Goal: Task Accomplishment & Management: Use online tool/utility

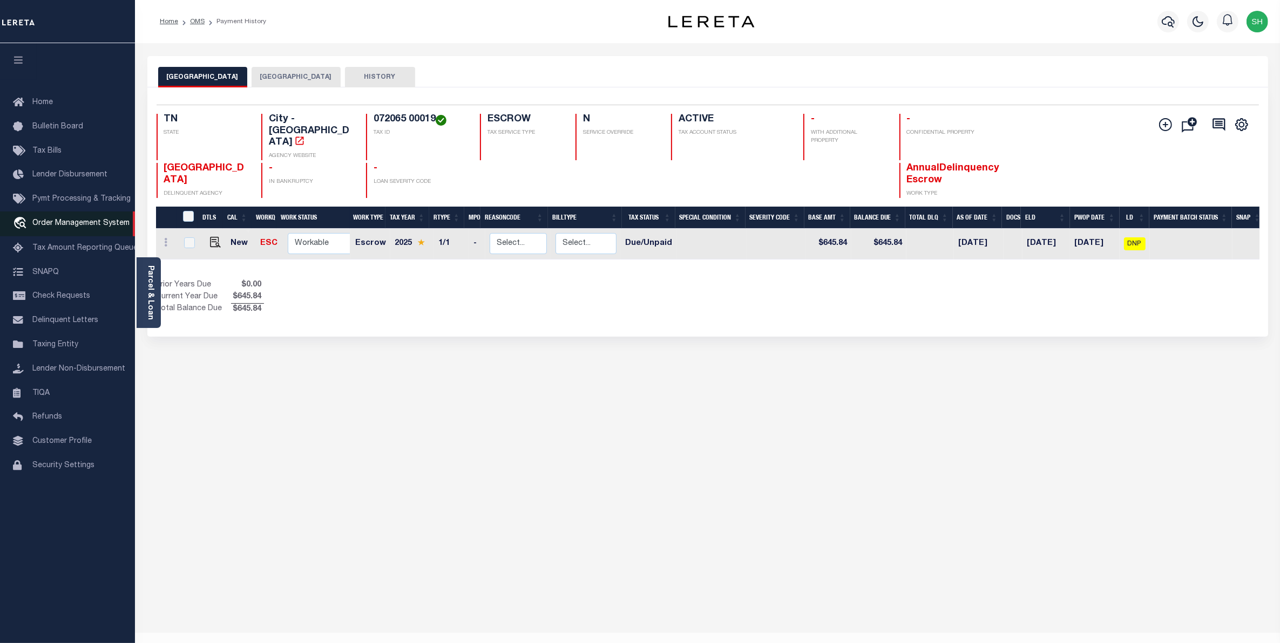
click at [79, 227] on span "Order Management System" at bounding box center [80, 224] width 97 height 8
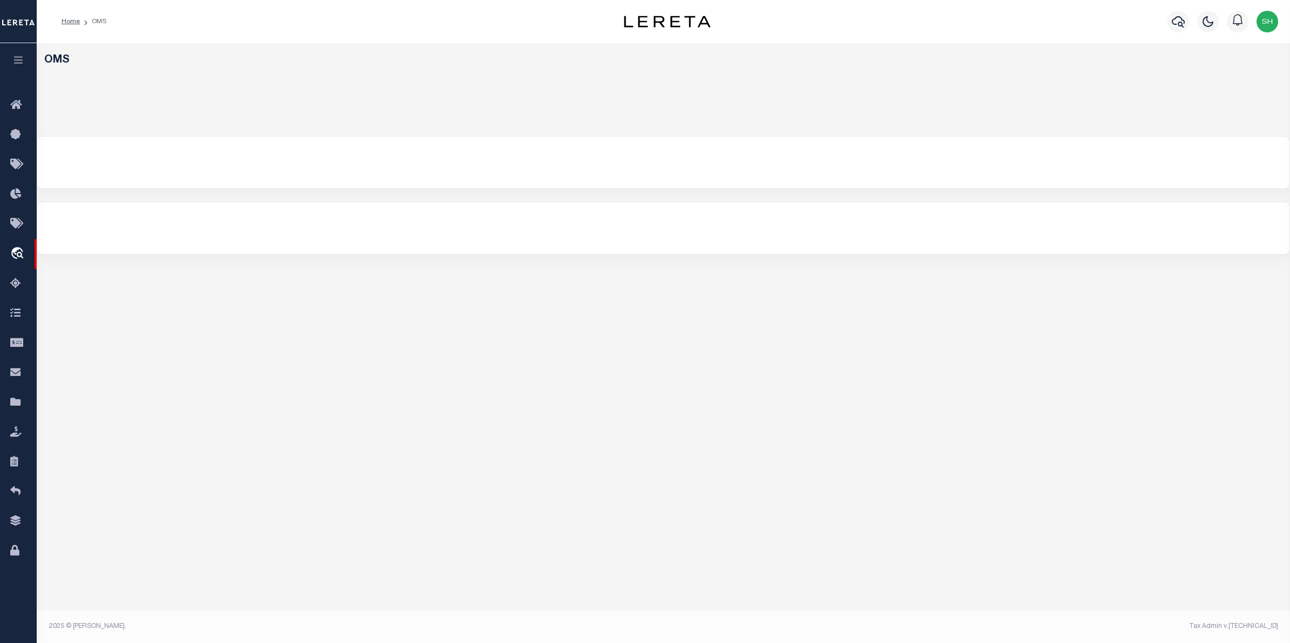
select select "200"
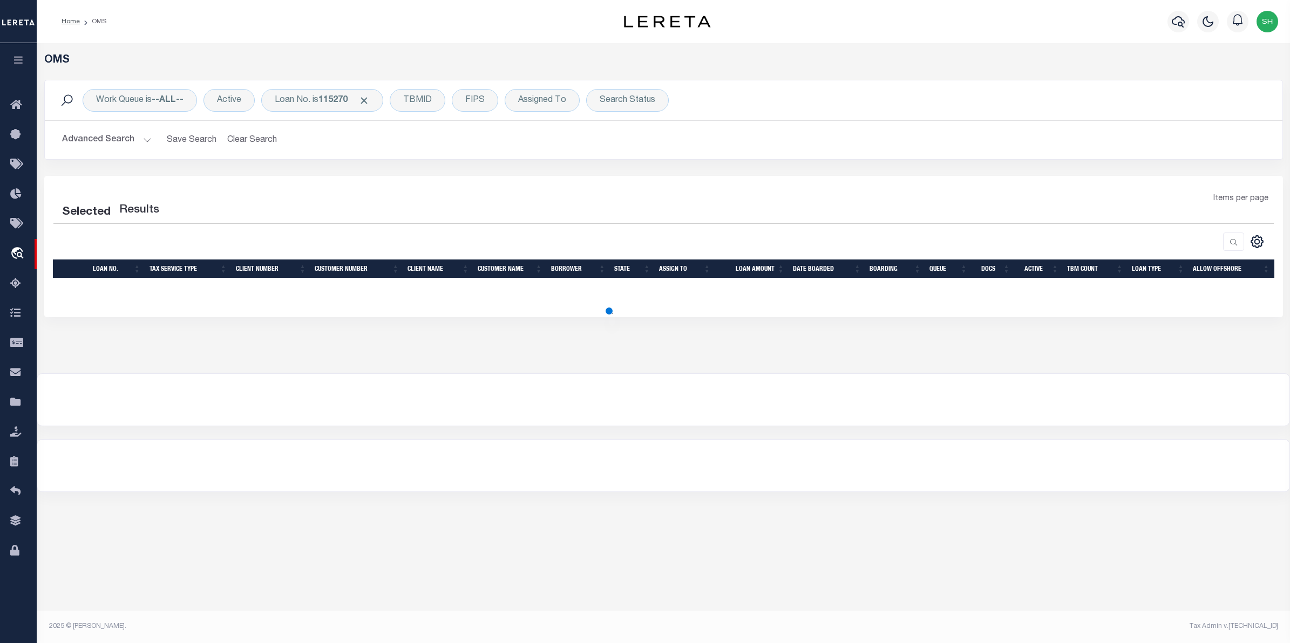
select select "200"
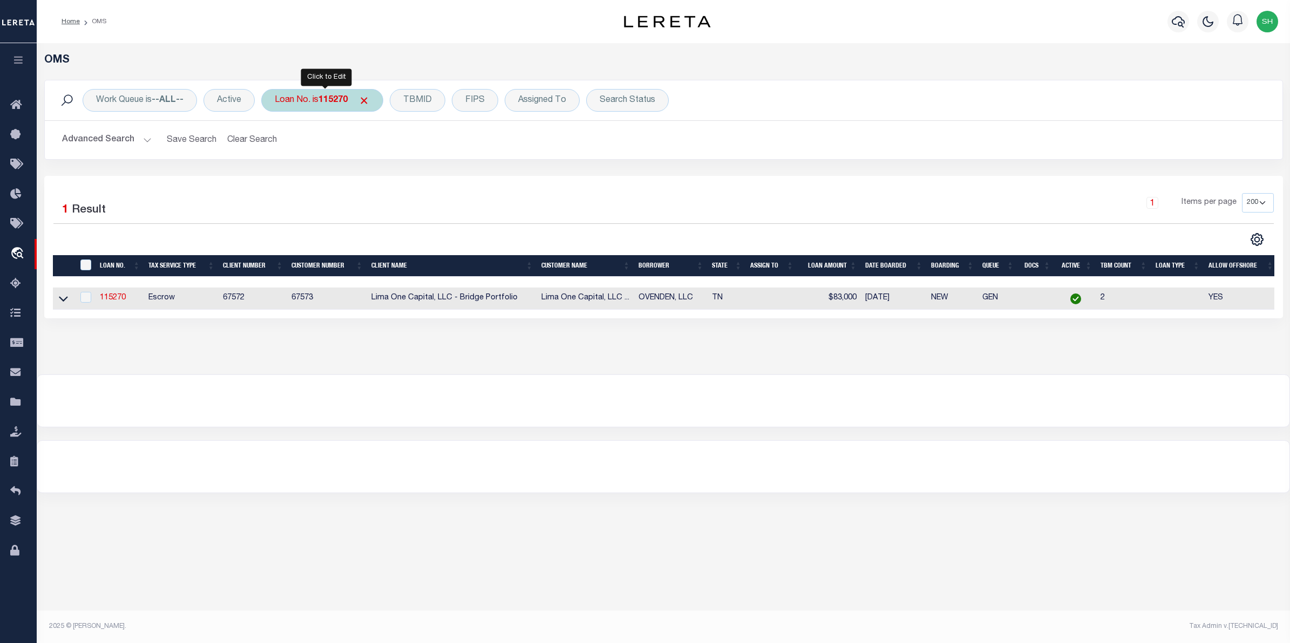
click at [333, 101] on b "115270" at bounding box center [332, 100] width 29 height 9
type input "115230"
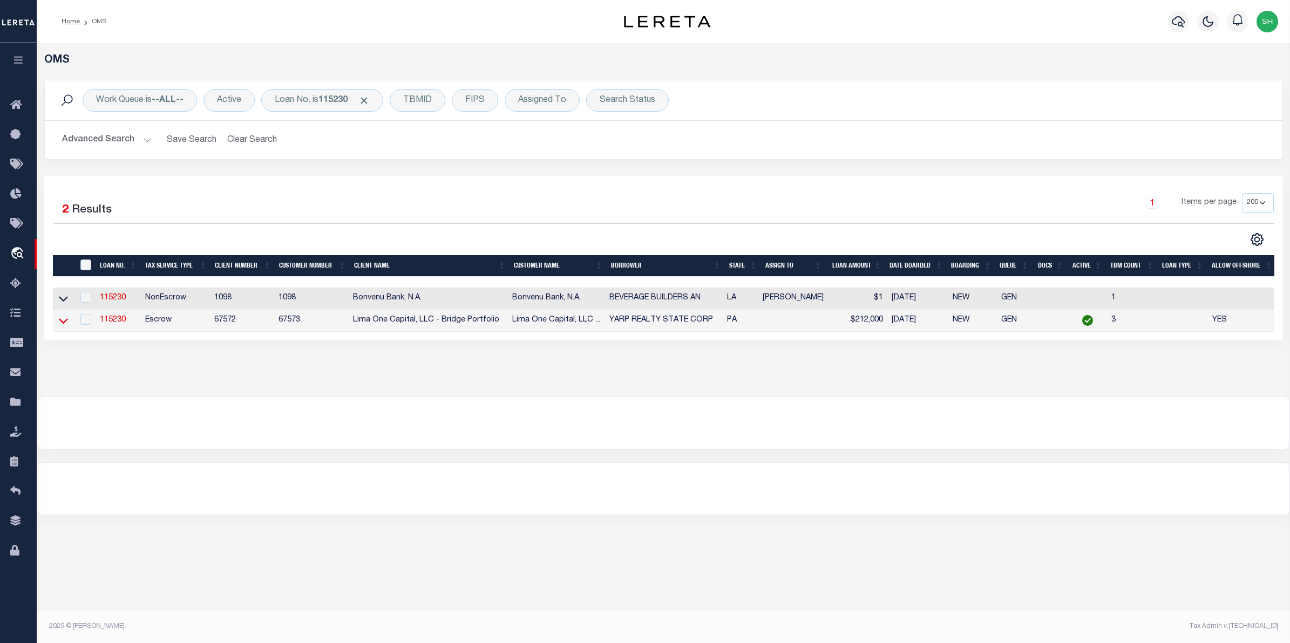
click at [60, 321] on icon at bounding box center [63, 320] width 9 height 11
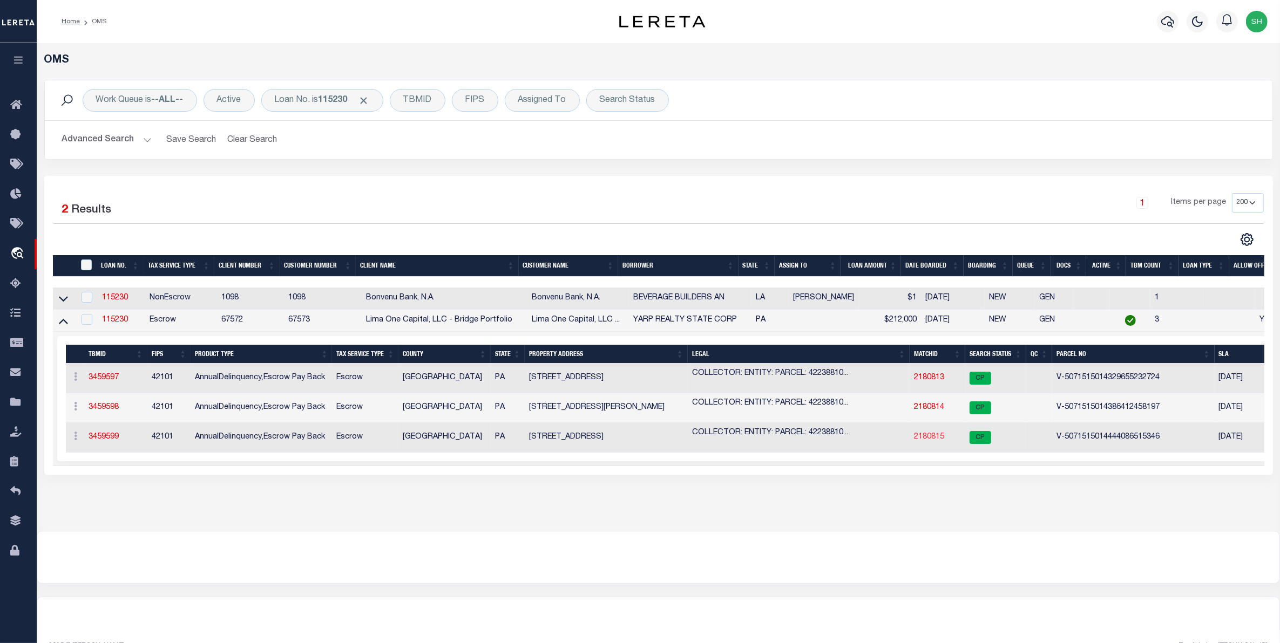
click at [919, 441] on link "2180815" at bounding box center [929, 437] width 30 height 8
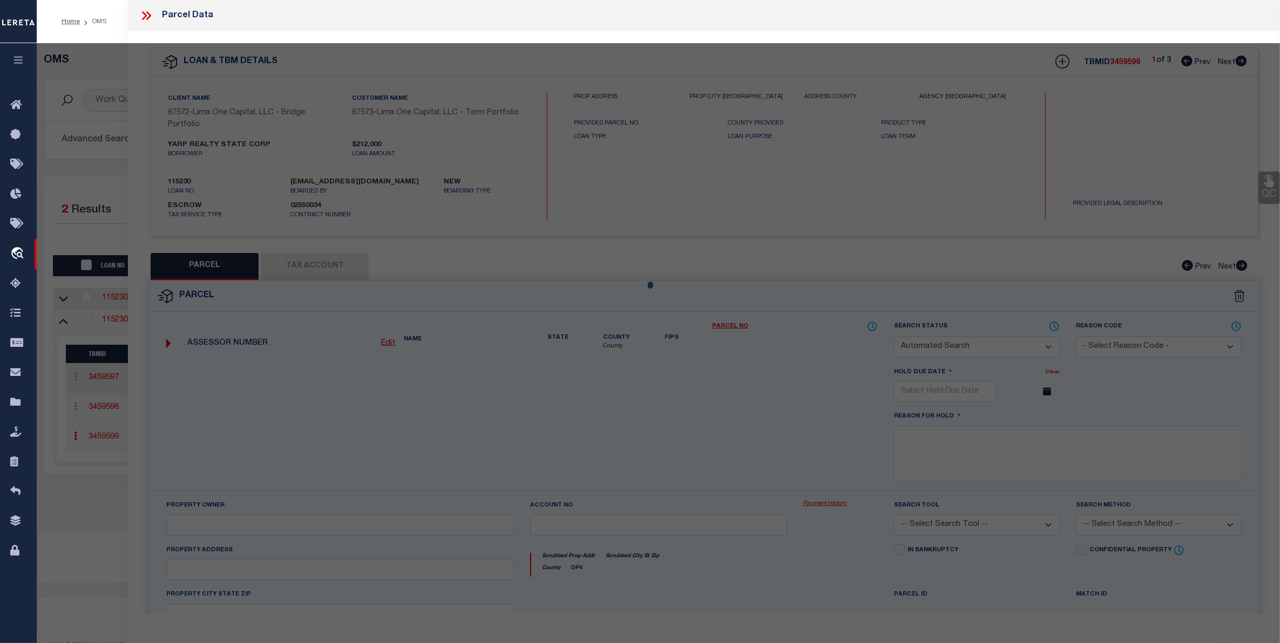
checkbox input "false"
select select "CP"
select select "AGW"
select select
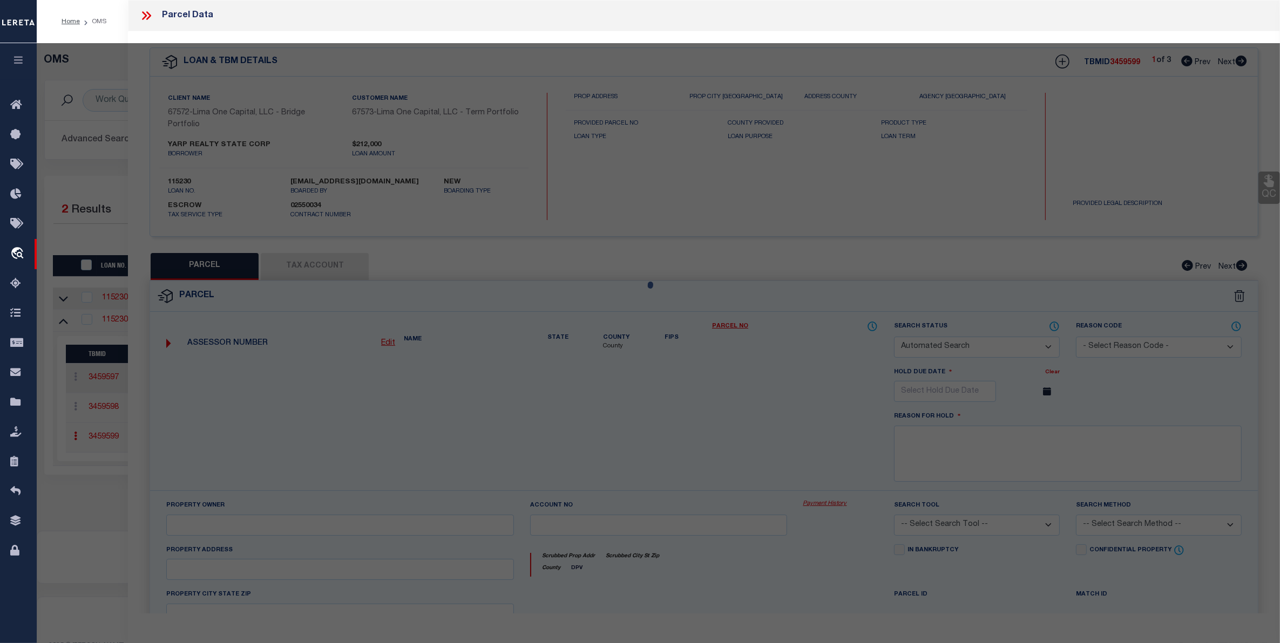
type input "4010 N FRANKLIN STREET"
checkbox input "false"
type input "PHILADELPHIA PA 19140"
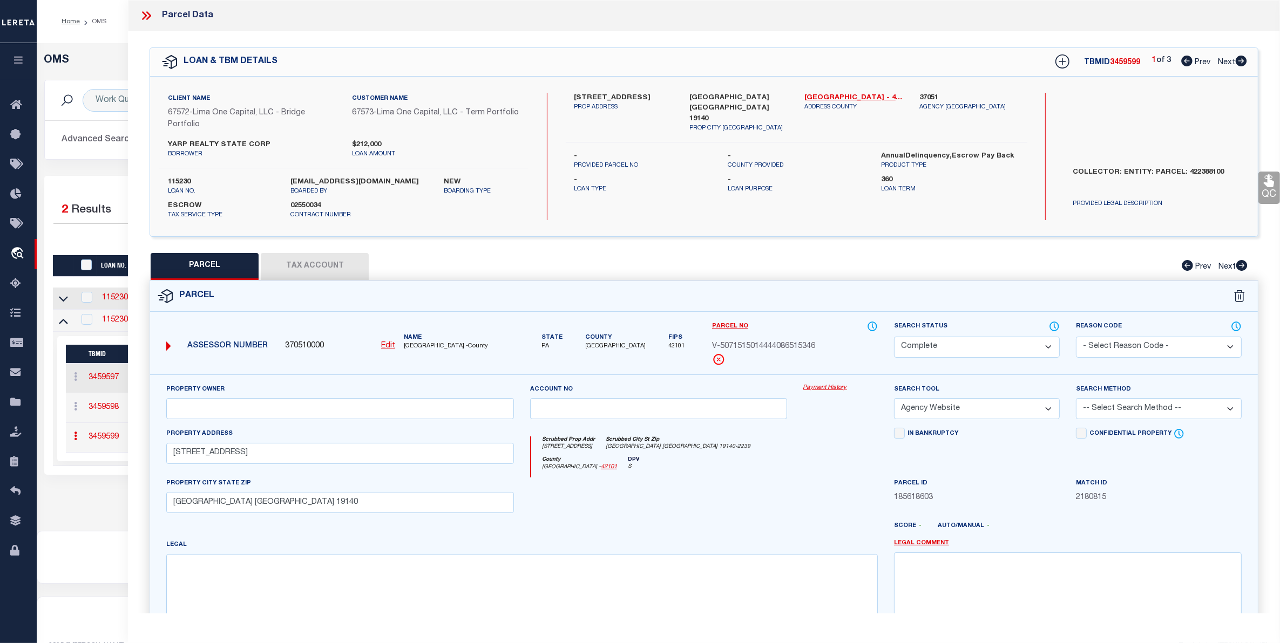
click at [816, 389] on link "Payment History" at bounding box center [840, 388] width 74 height 9
click at [815, 386] on link "Payment History" at bounding box center [840, 388] width 74 height 9
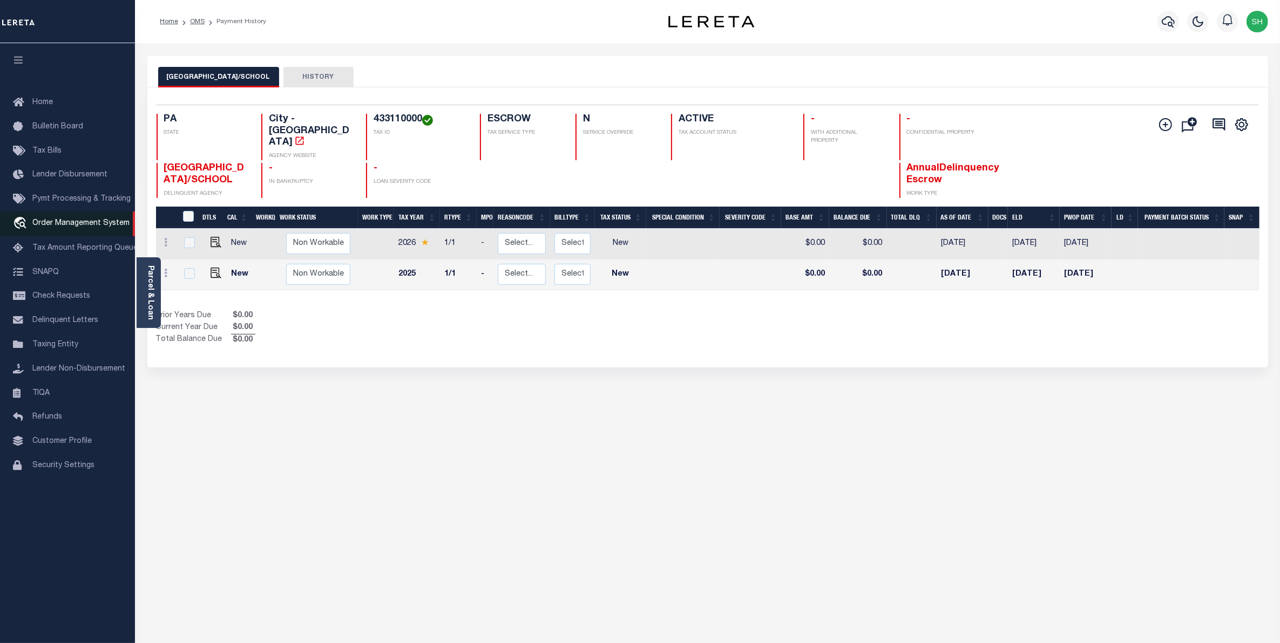
click at [72, 232] on link "travel_explore Order Management System" at bounding box center [67, 224] width 135 height 25
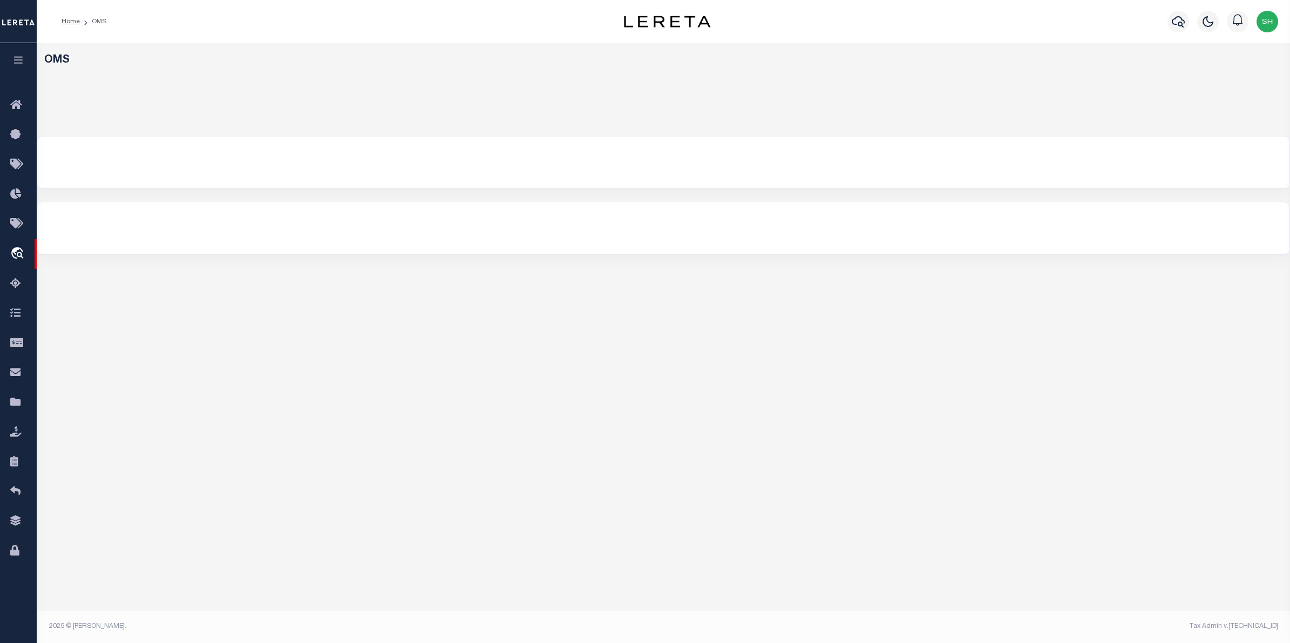
select select "200"
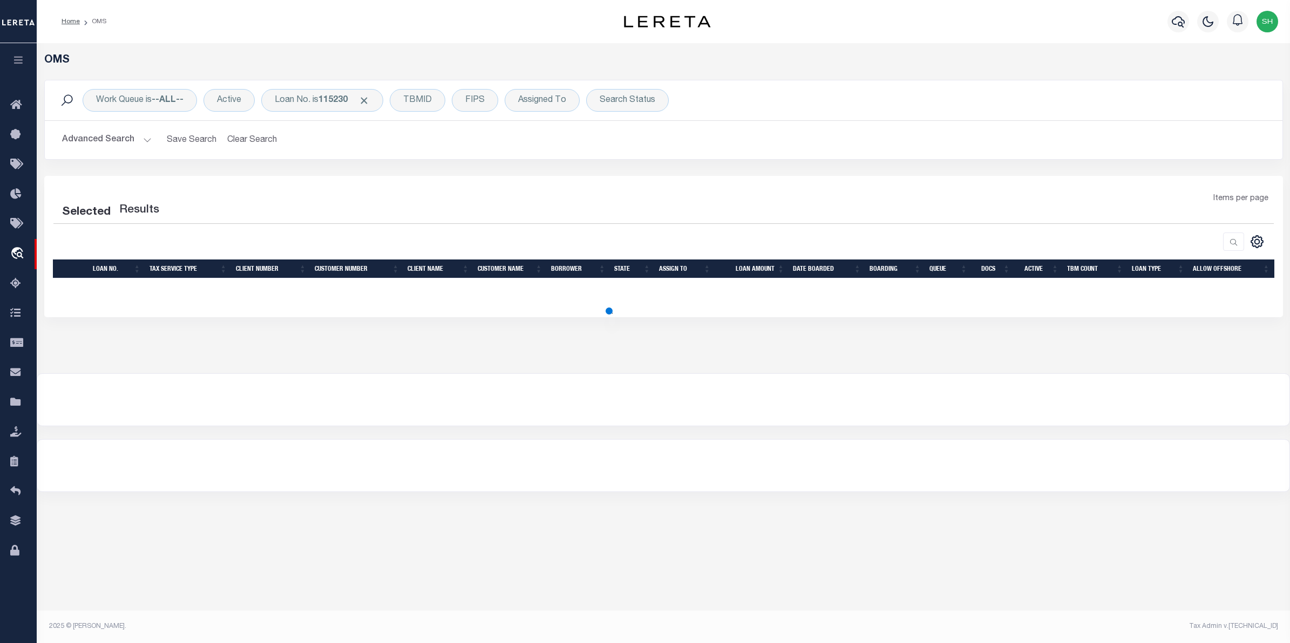
select select "200"
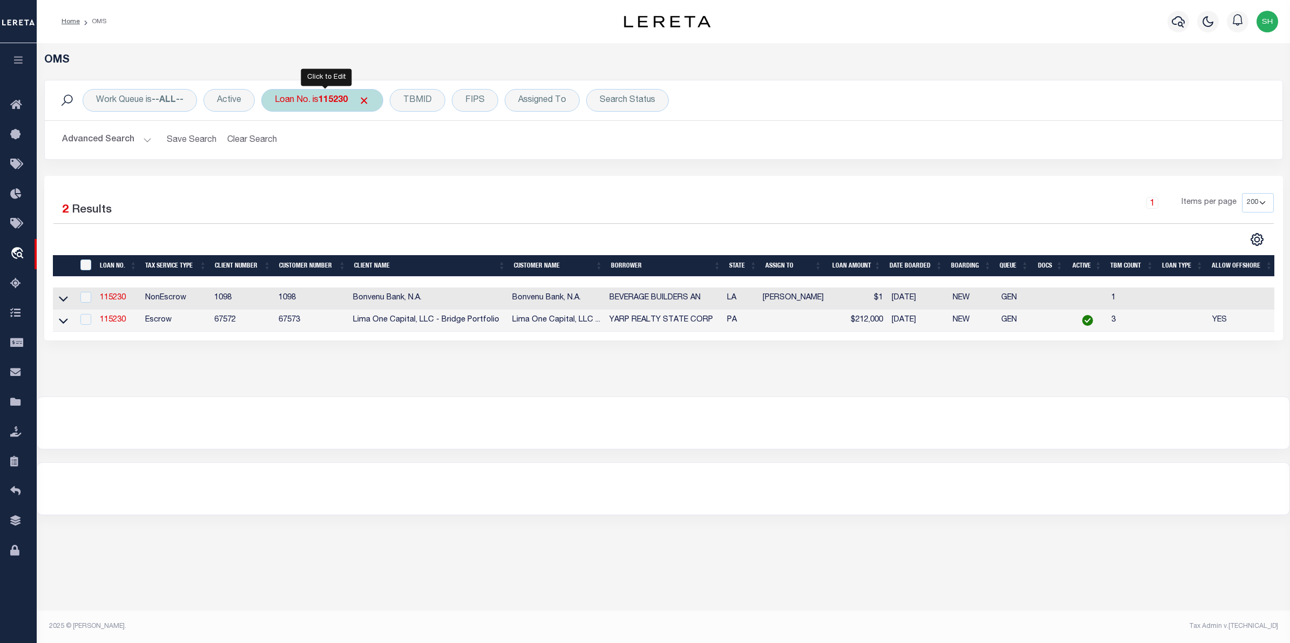
click at [329, 109] on div "Loan No. is 115230" at bounding box center [322, 100] width 122 height 23
type input "10020450"
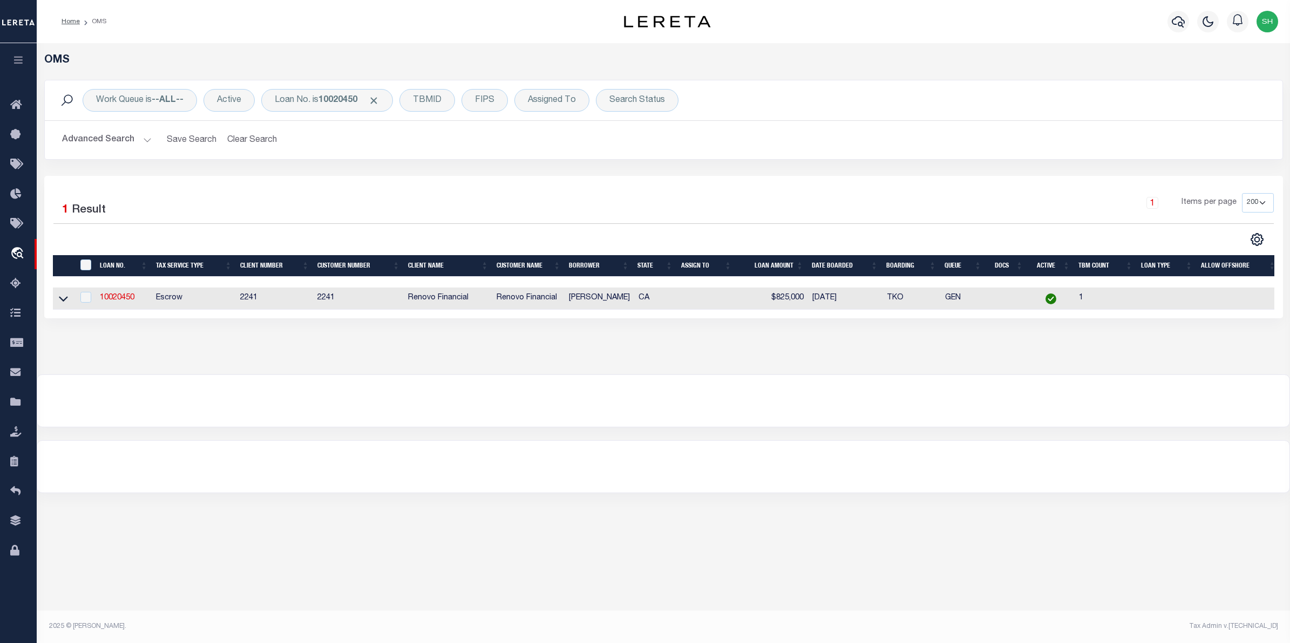
drag, startPoint x: 64, startPoint y: 303, endPoint x: 71, endPoint y: 308, distance: 8.5
click at [64, 302] on icon at bounding box center [63, 299] width 9 height 5
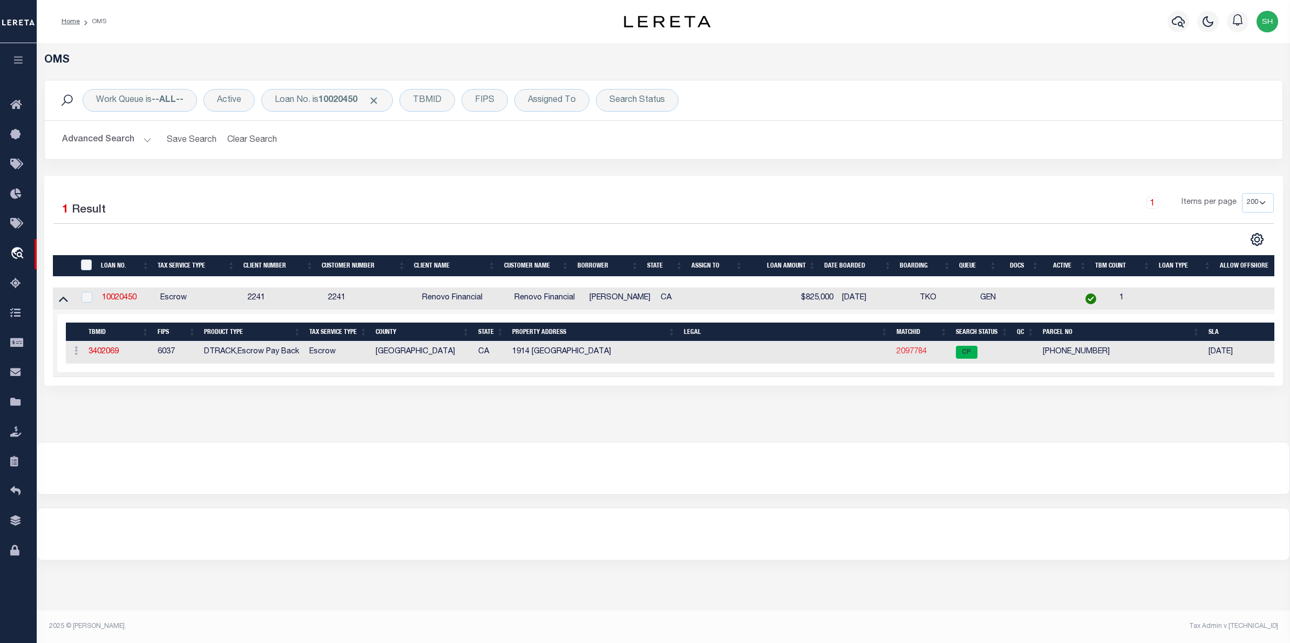
click at [903, 356] on link "2097784" at bounding box center [912, 352] width 30 height 8
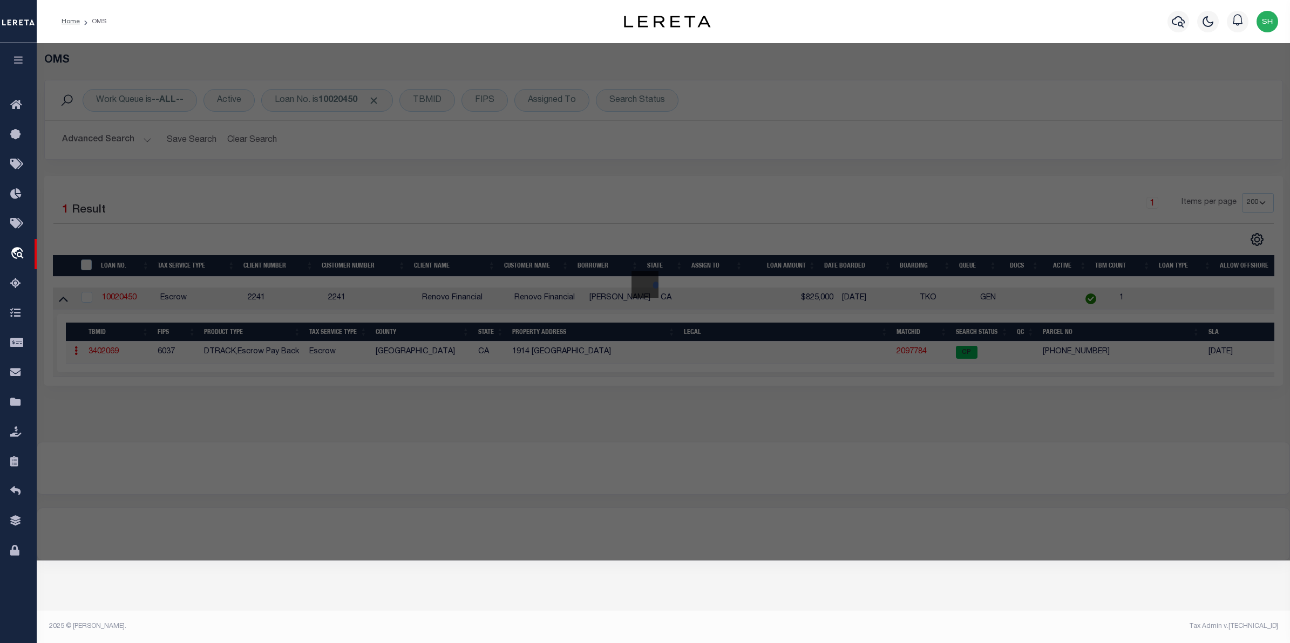
checkbox input "false"
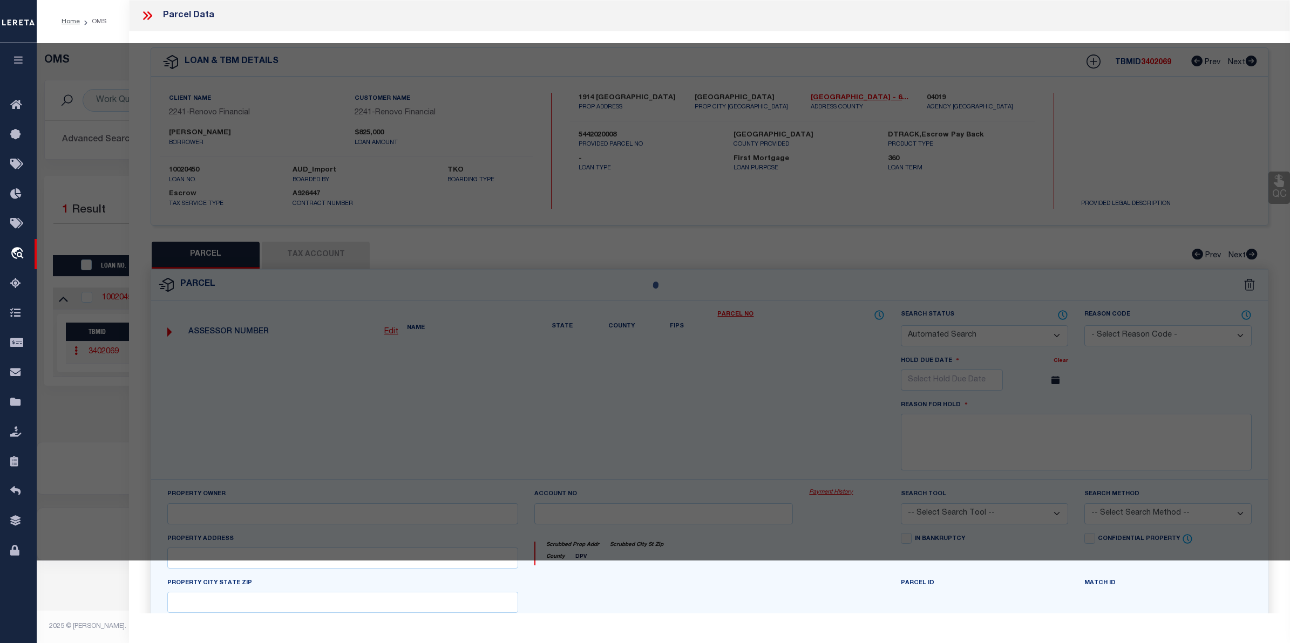
select select "CP"
type input "1914 MELLON AVE"
checkbox input "false"
type textarea "TRACT # 4905 LOT 215"
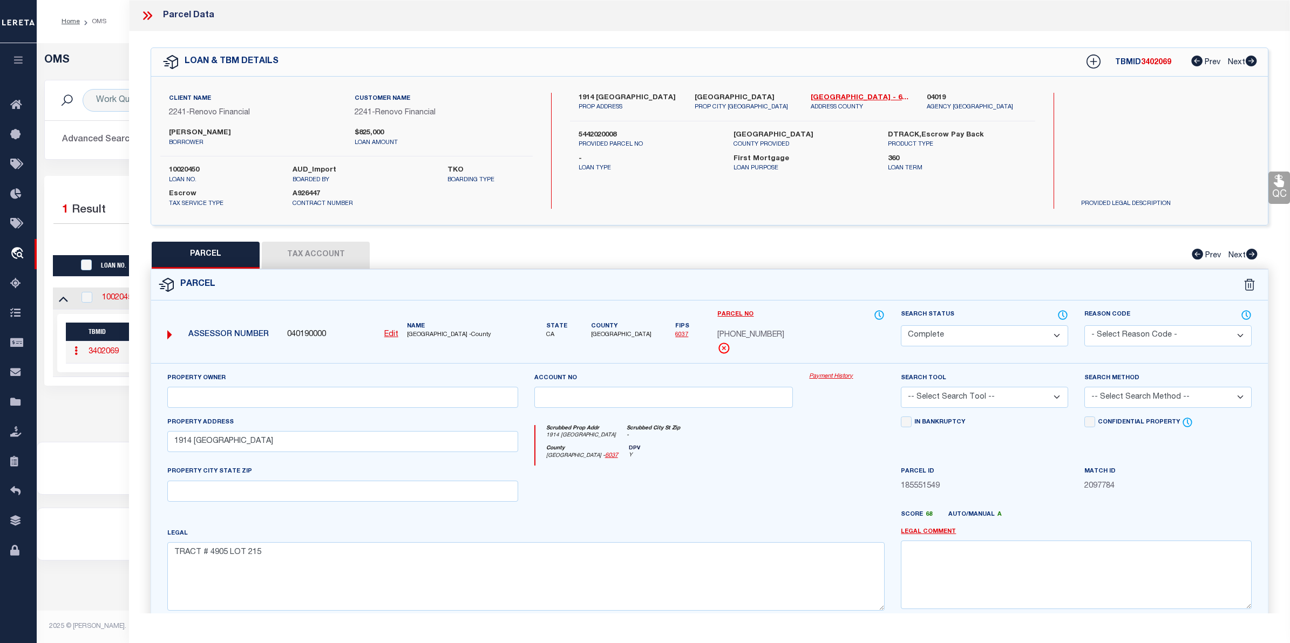
click at [841, 374] on link "Payment History" at bounding box center [847, 376] width 76 height 9
click at [127, 423] on div "OMS Work Queue is --ALL-- Active Loan No. is 10020450 TBMID FIPS Assigned To Se…" at bounding box center [663, 242] width 1253 height 399
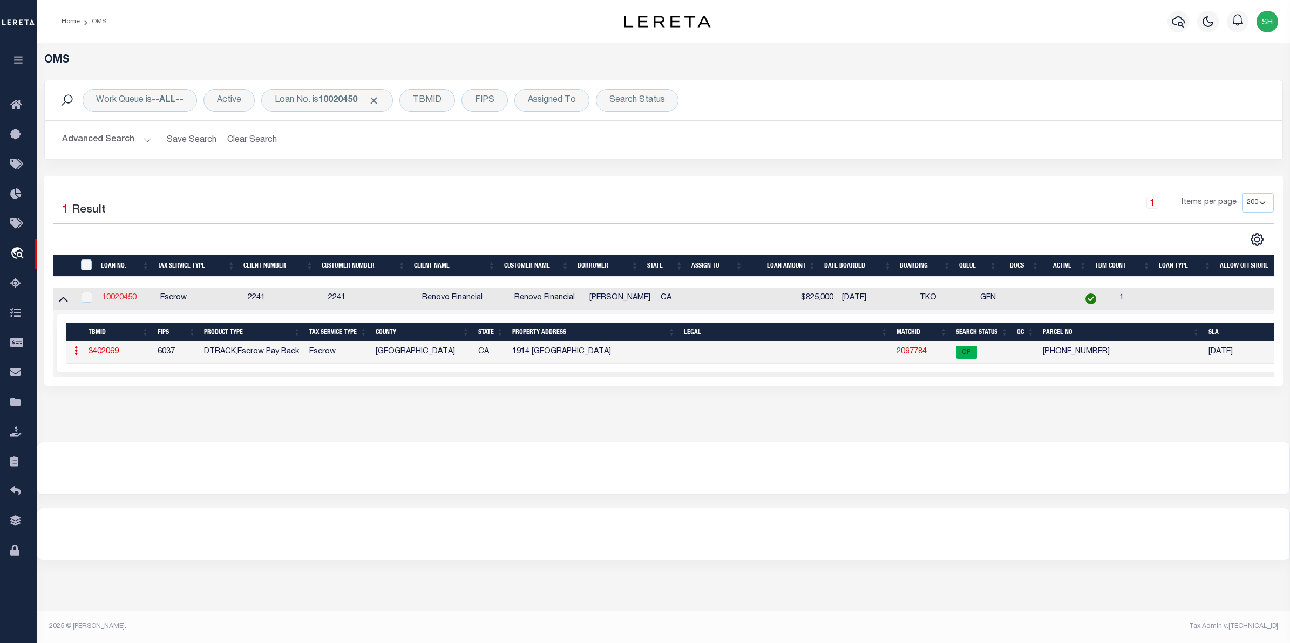
click at [111, 300] on link "10020450" at bounding box center [119, 298] width 35 height 8
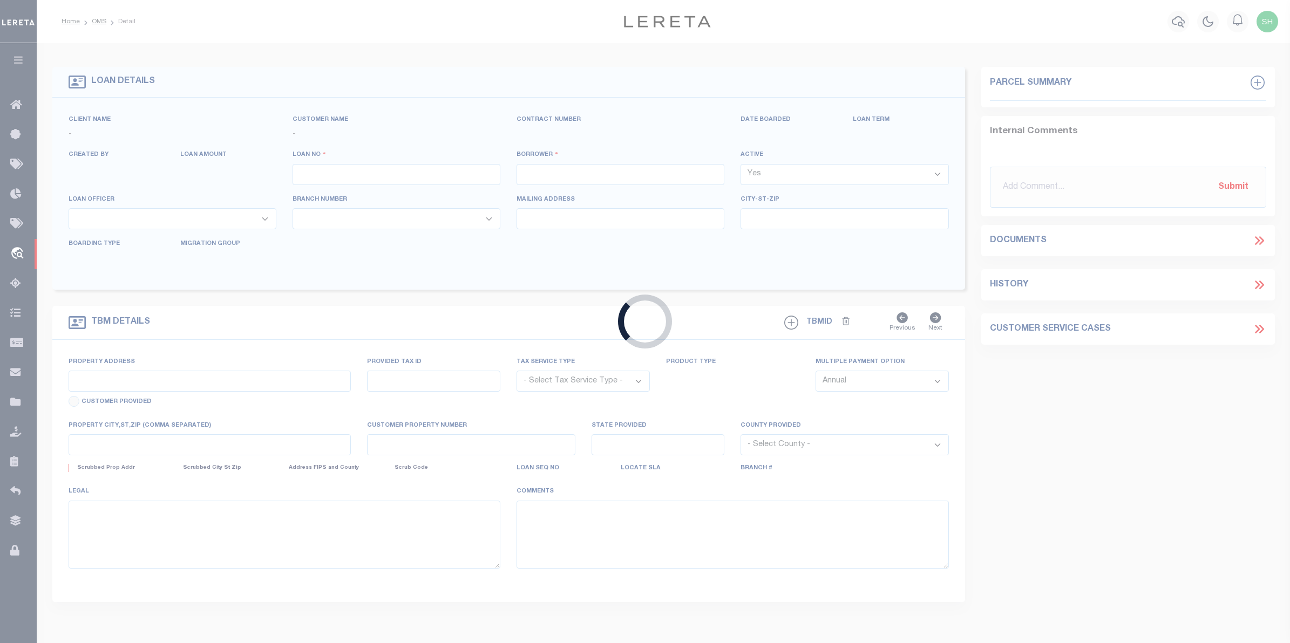
type input "10020450"
type input "[PERSON_NAME]"
select select
type input "[STREET_ADDRESS]"
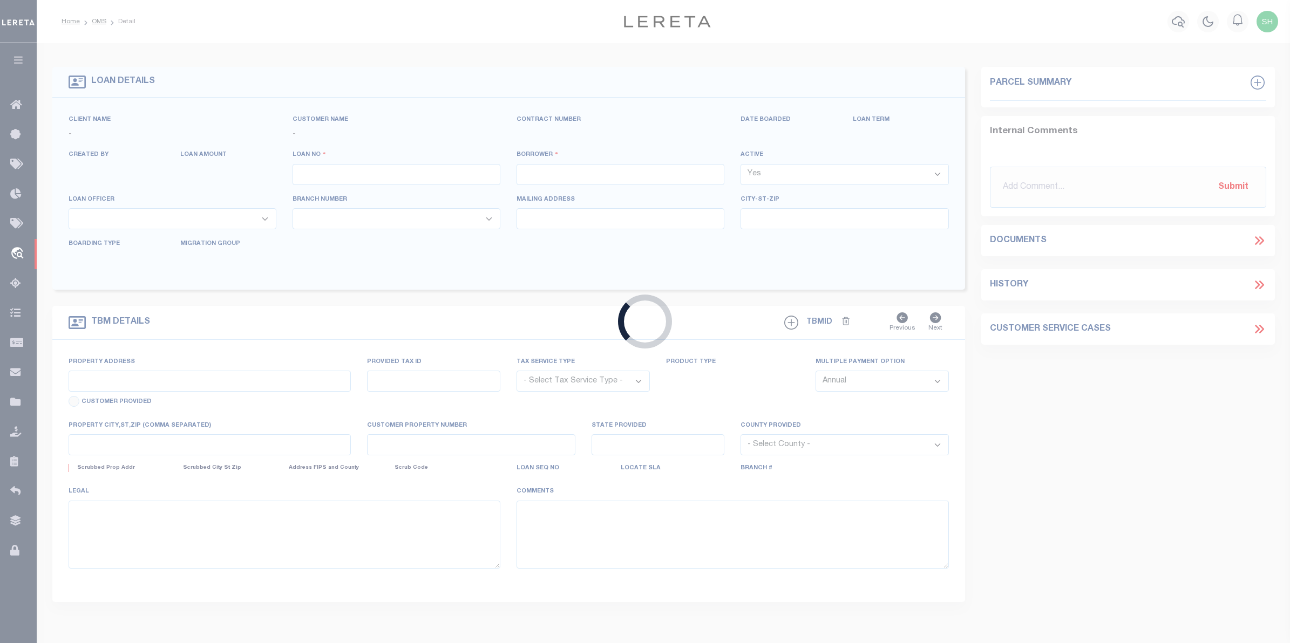
type input "[GEOGRAPHIC_DATA] 90039"
select select "10"
select select "Escrow"
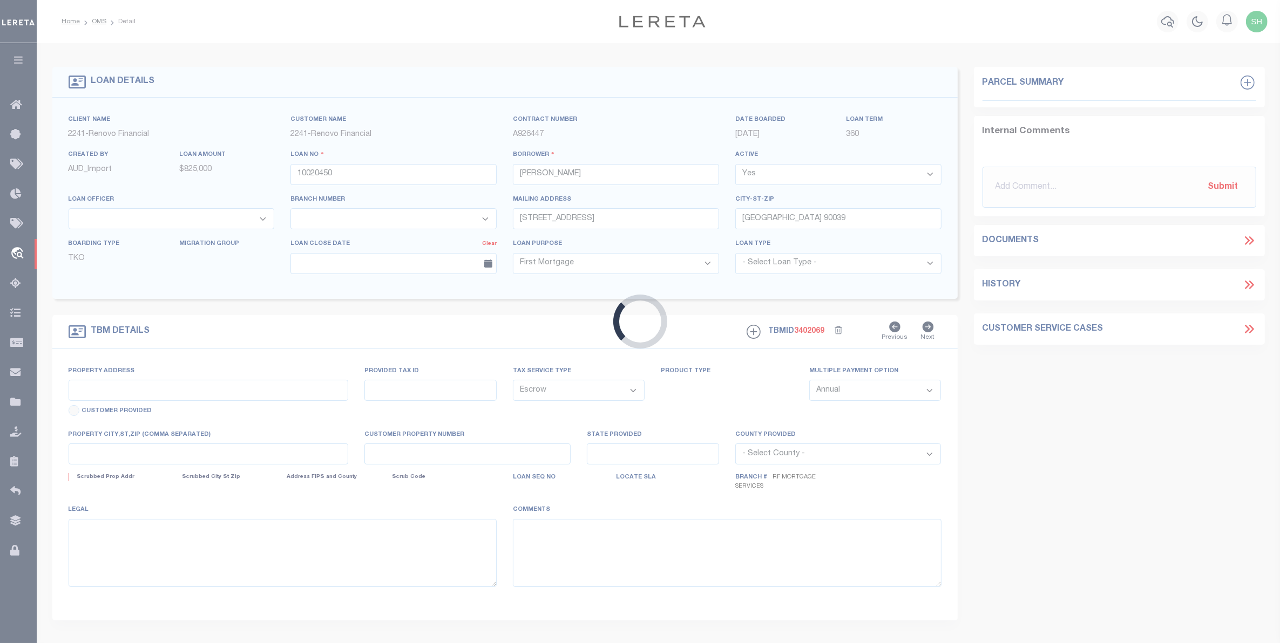
type input "1914 [GEOGRAPHIC_DATA]"
type input "5442020008"
select select
type input "[GEOGRAPHIC_DATA]"
type input "a0kUS000007eFFd"
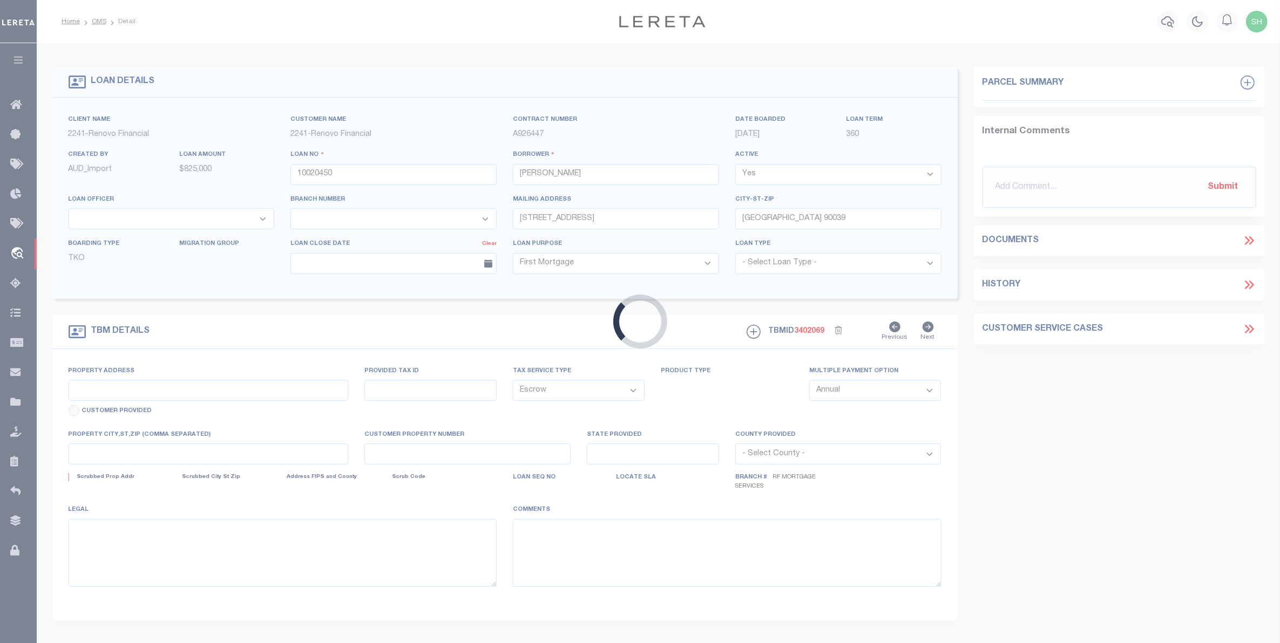
type input "CA"
select select
type textarea "Liability Limited to Customer Provided Parcel"
select select "25067"
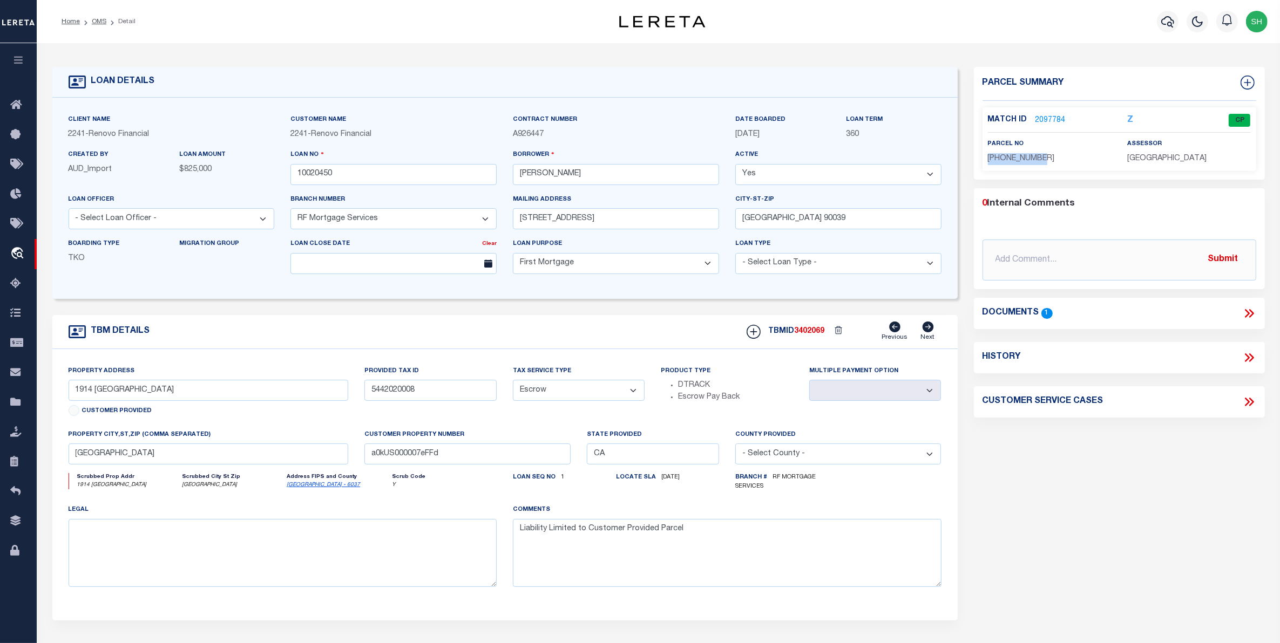
drag, startPoint x: 1042, startPoint y: 155, endPoint x: 989, endPoint y: 155, distance: 53.4
click at [989, 155] on p "[PHONE_NUMBER]" at bounding box center [1050, 159] width 124 height 12
copy span "[PHONE_NUMBER]"
click at [1040, 115] on link "2097784" at bounding box center [1050, 120] width 30 height 11
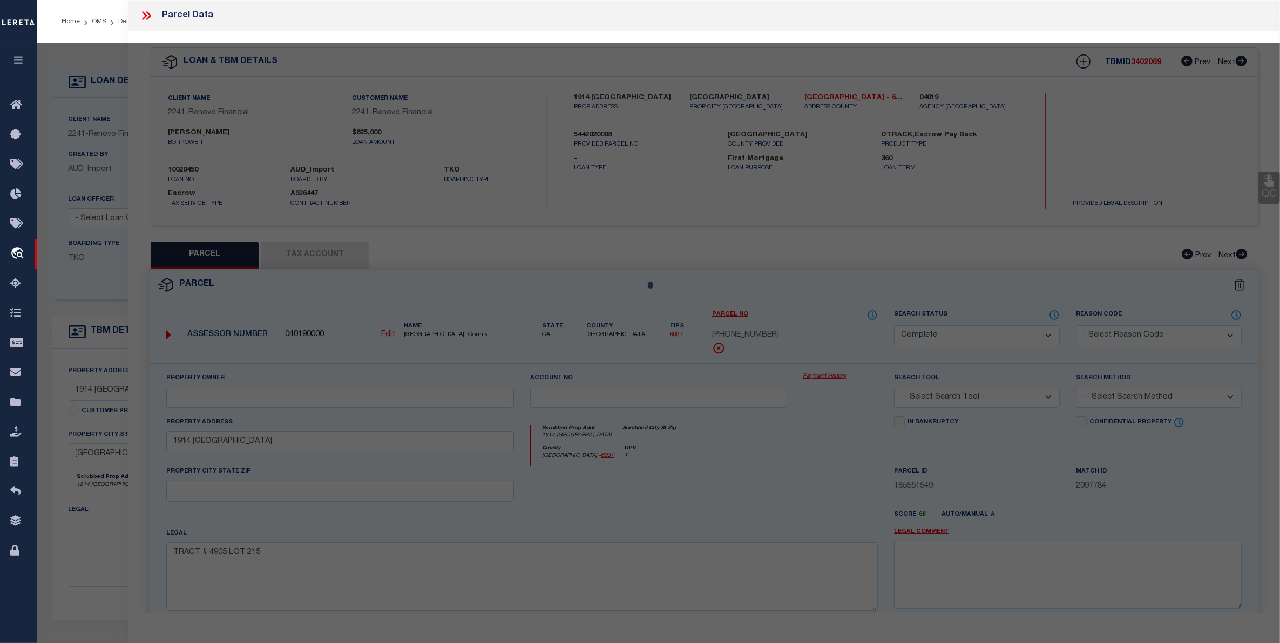
select select "AS"
checkbox input "false"
select select "CP"
type input "1914 MELLON AVE"
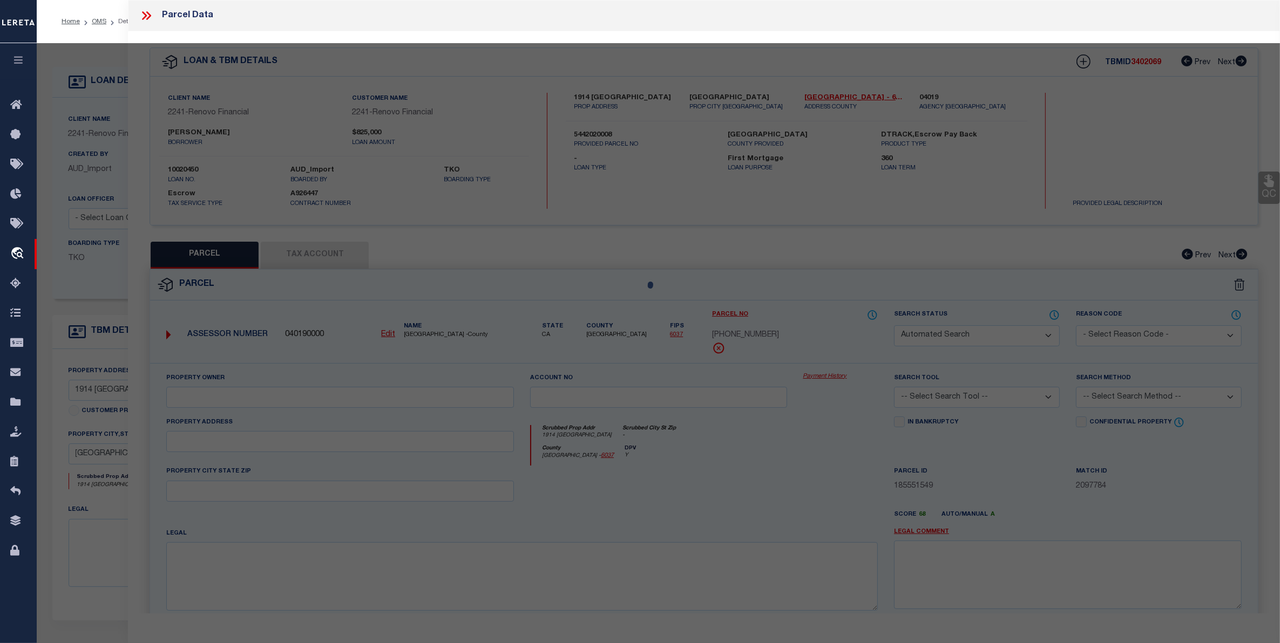
checkbox input "false"
type textarea "TRACT # 4905 LOT 215"
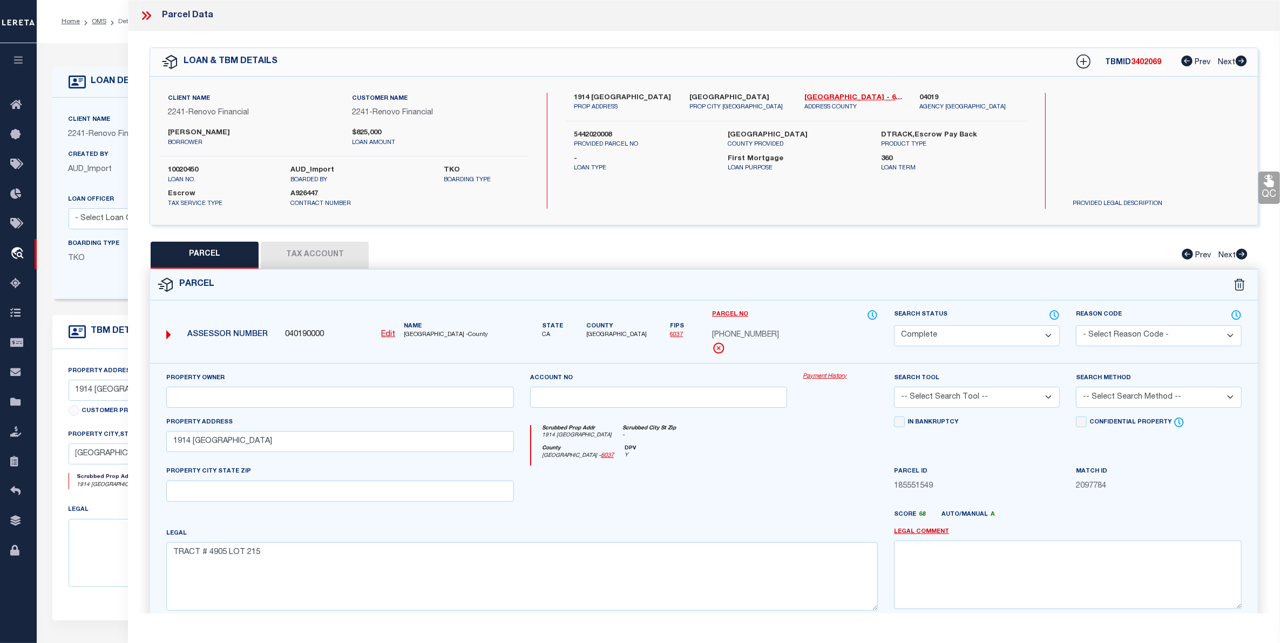
click at [835, 378] on link "Payment History" at bounding box center [840, 376] width 74 height 9
